Goal: Find contact information: Find contact information

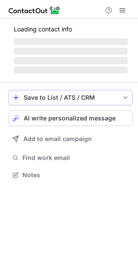
scroll to position [188, 138]
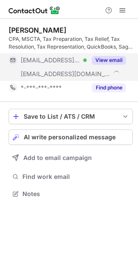
click at [112, 58] on button "View email" at bounding box center [109, 60] width 34 height 9
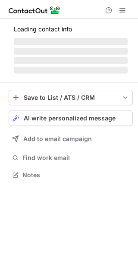
scroll to position [188, 138]
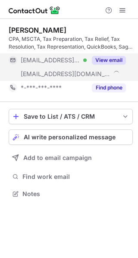
click at [104, 61] on button "View email" at bounding box center [109, 60] width 34 height 9
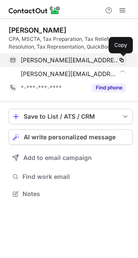
drag, startPoint x: 121, startPoint y: 62, endPoint x: 121, endPoint y: 69, distance: 6.9
click at [121, 62] on span at bounding box center [121, 60] width 7 height 7
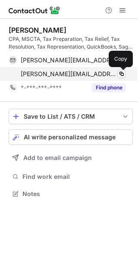
click at [122, 74] on span at bounding box center [121, 74] width 7 height 7
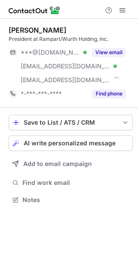
scroll to position [194, 138]
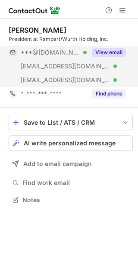
click at [109, 55] on button "View email" at bounding box center [109, 52] width 34 height 9
